Goal: Book appointment/travel/reservation

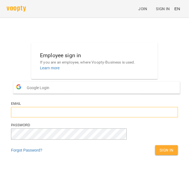
type input "**********"
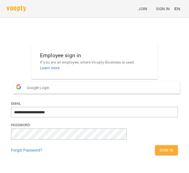
click at [160, 154] on span "Sign In" at bounding box center [167, 150] width 14 height 7
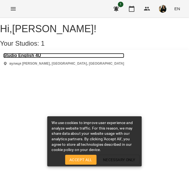
click at [27, 58] on h3 "Studio English 4U" at bounding box center [63, 55] width 121 height 5
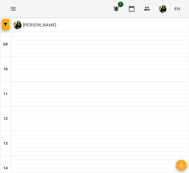
scroll to position [120, 0]
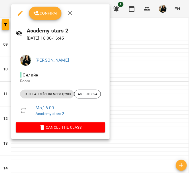
click at [48, 13] on span "Confirm" at bounding box center [45, 13] width 24 height 7
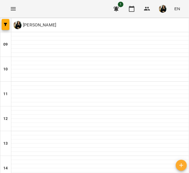
scroll to position [164, 0]
